Goal: Browse casually

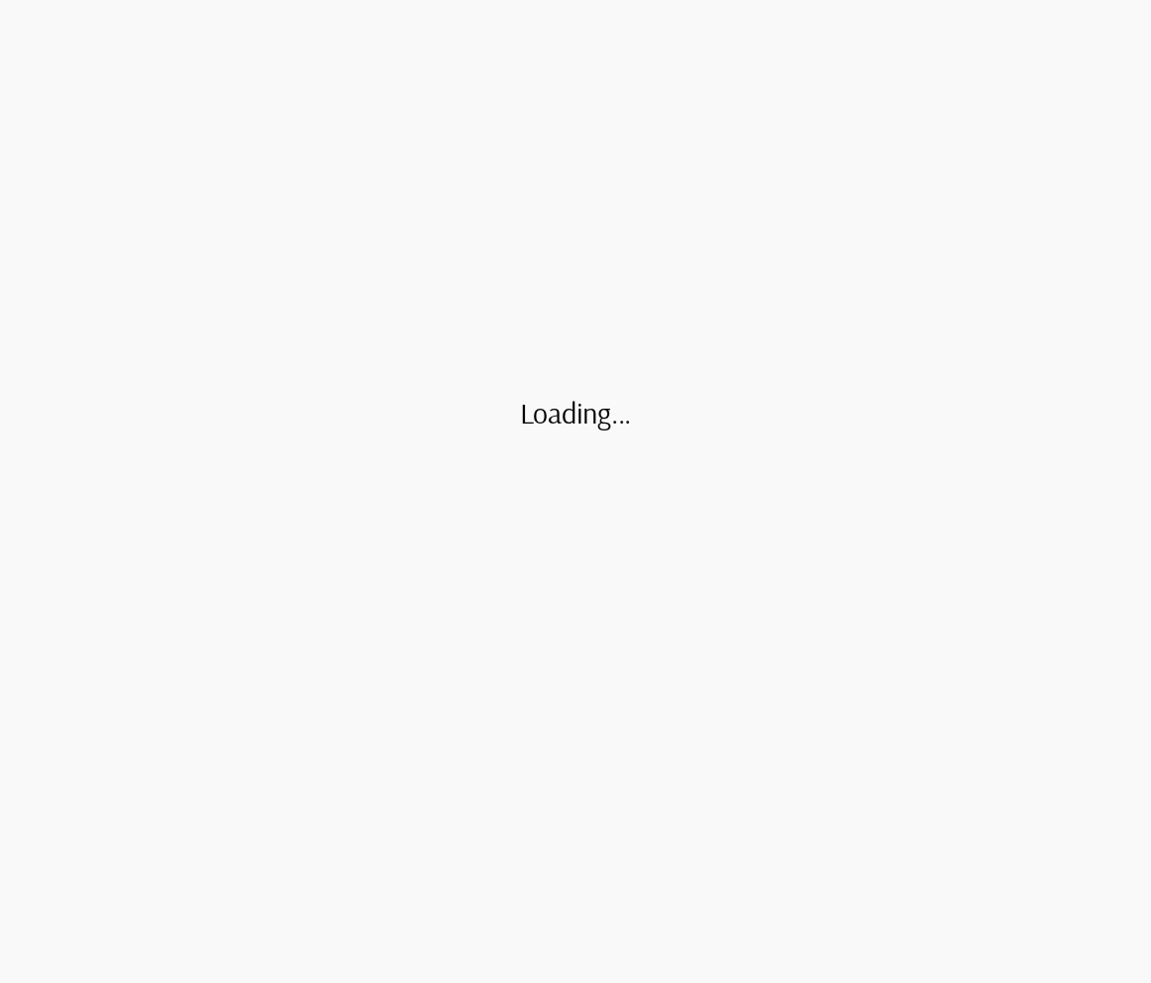
click at [807, 509] on div "Loading..." at bounding box center [575, 491] width 1151 height 983
click at [953, 481] on div "Loading..." at bounding box center [575, 491] width 1151 height 983
